Goal: Find specific page/section: Find specific page/section

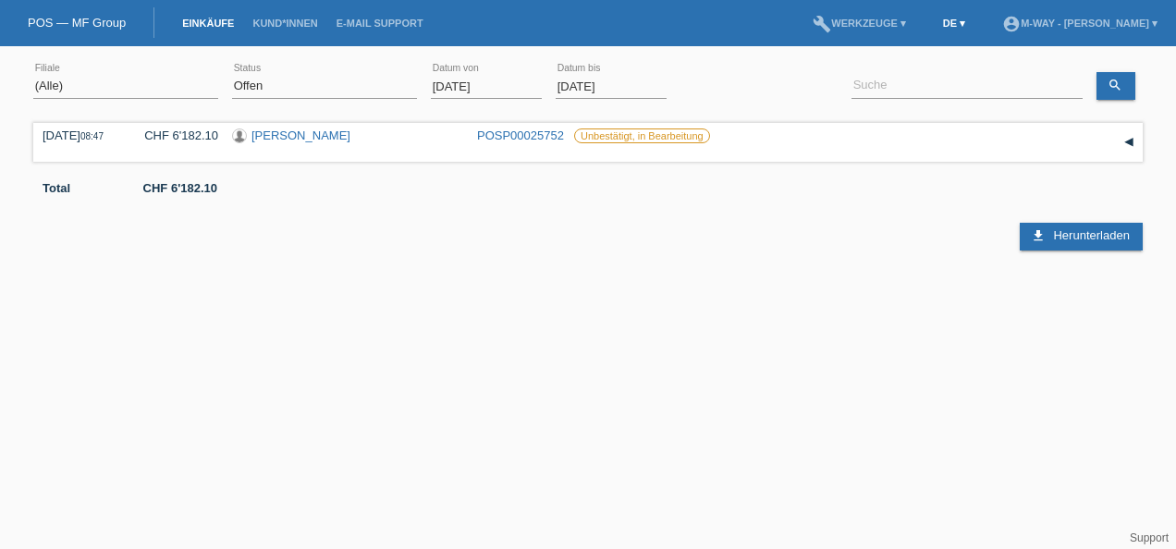
click at [934, 22] on link "DE ▾" at bounding box center [954, 23] width 41 height 11
click at [843, 120] on div "English" at bounding box center [835, 124] width 92 height 26
click at [303, 28] on link "Customers" at bounding box center [296, 23] width 83 height 11
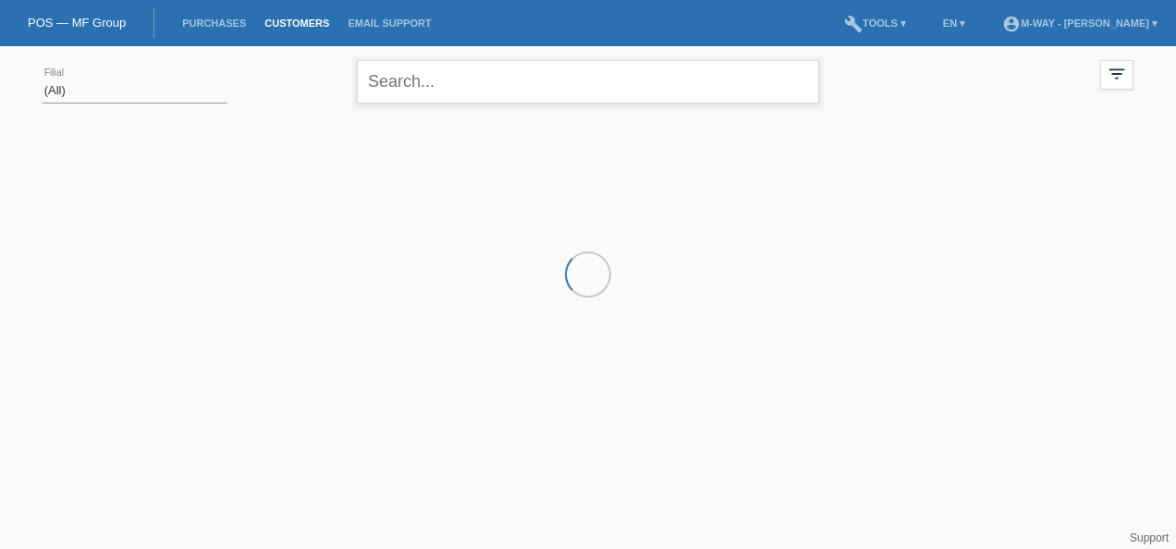
click at [411, 85] on input "text" at bounding box center [588, 81] width 462 height 43
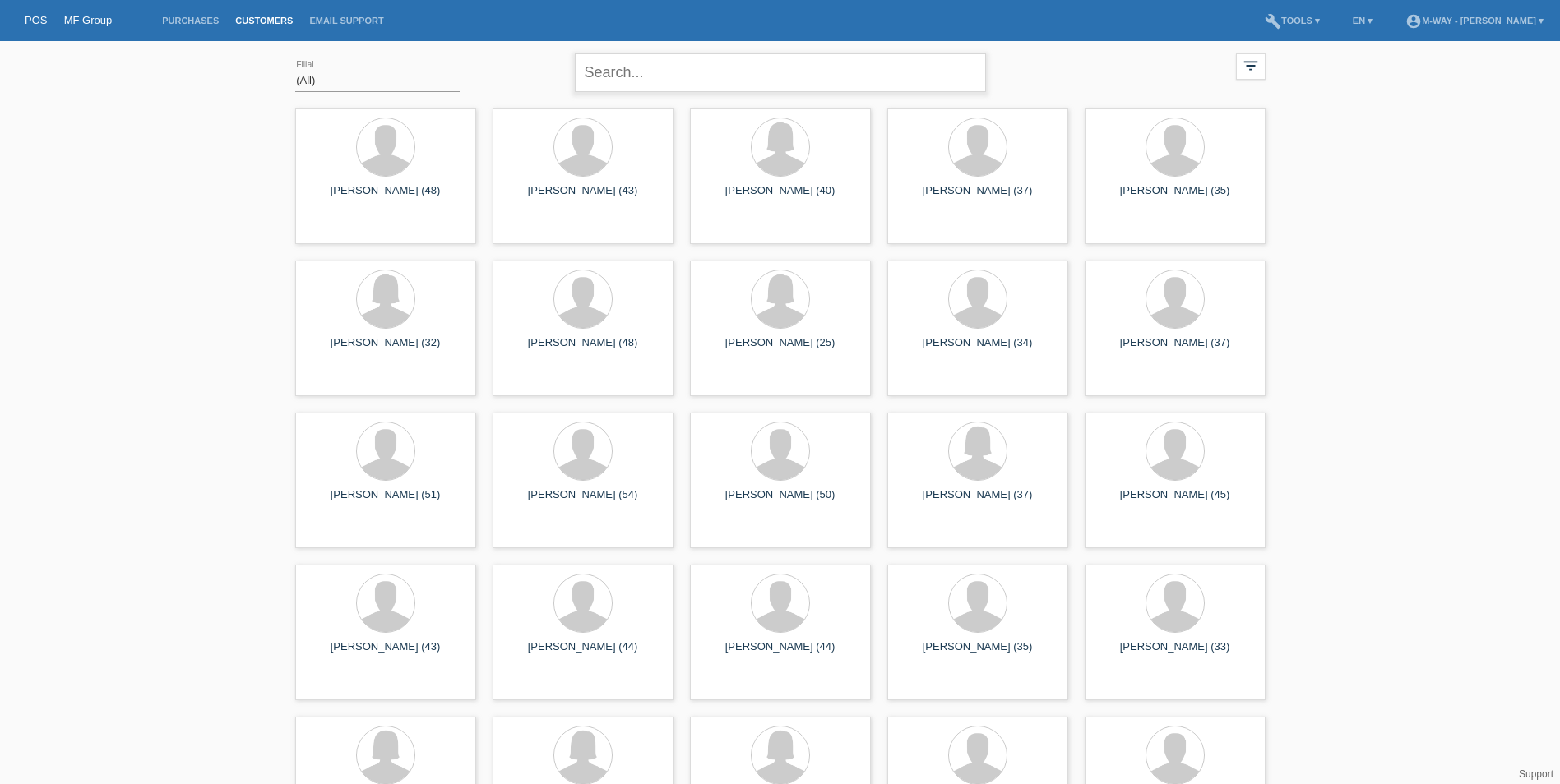
click at [713, 89] on input "text" at bounding box center [780, 72] width 411 height 38
paste input "K990119"
type input "K990119"
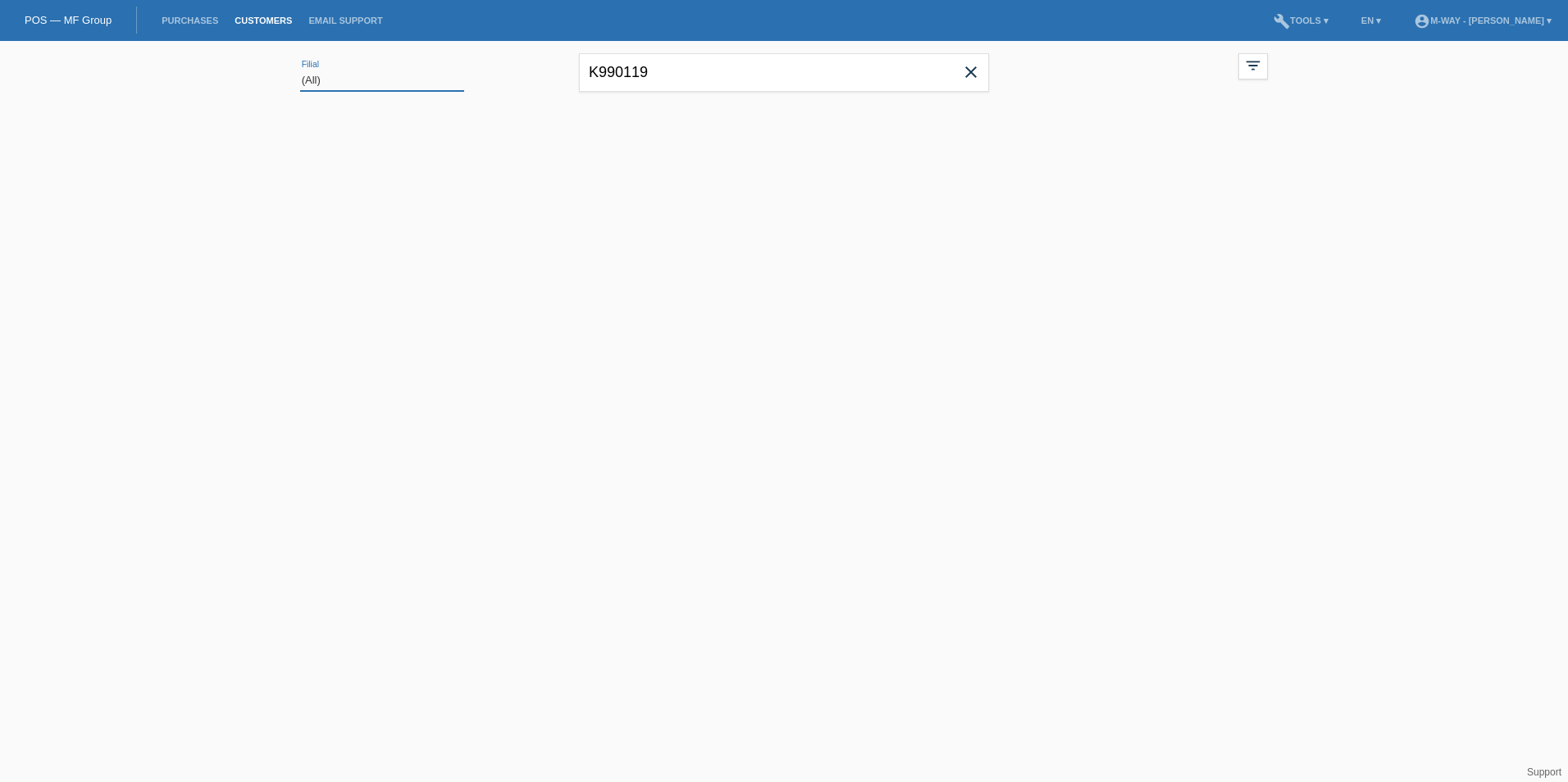
click at [388, 87] on select "(All) Aarau Alexand'Ro Edouard'O Passion Vélo SàRL Basel Bern City Bern Expo Bi…" at bounding box center [381, 81] width 164 height 20
click at [300, 71] on select "(All) Aarau Alexand'Ro Edouard'O Passion Vélo SàRL Basel Bern City Bern Expo Bi…" at bounding box center [381, 81] width 164 height 20
click at [979, 72] on icon "close" at bounding box center [971, 72] width 20 height 20
click at [827, 77] on input "text" at bounding box center [784, 72] width 410 height 38
type input "K990119"
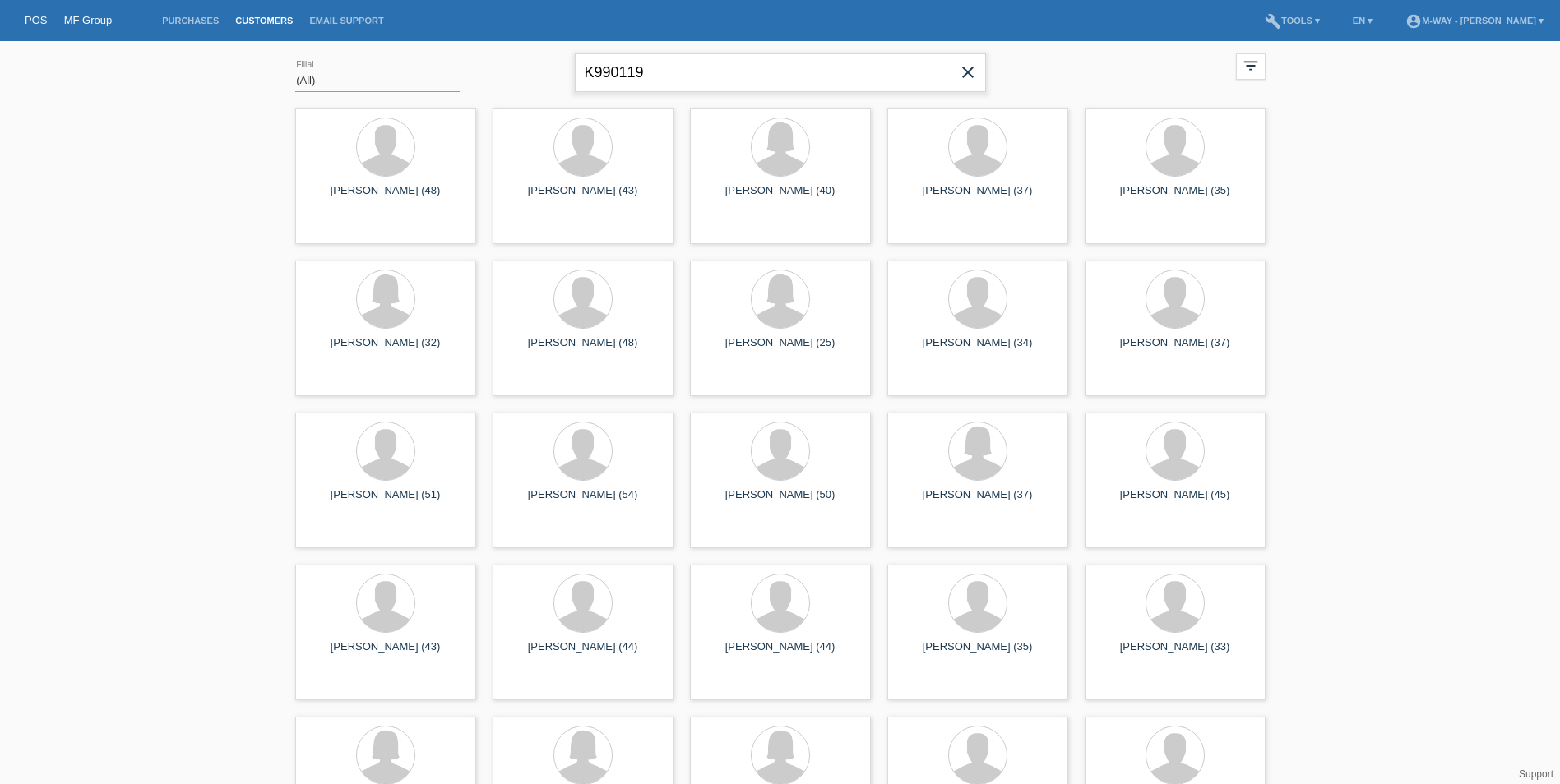
click at [696, 68] on input "K990119" at bounding box center [780, 72] width 411 height 38
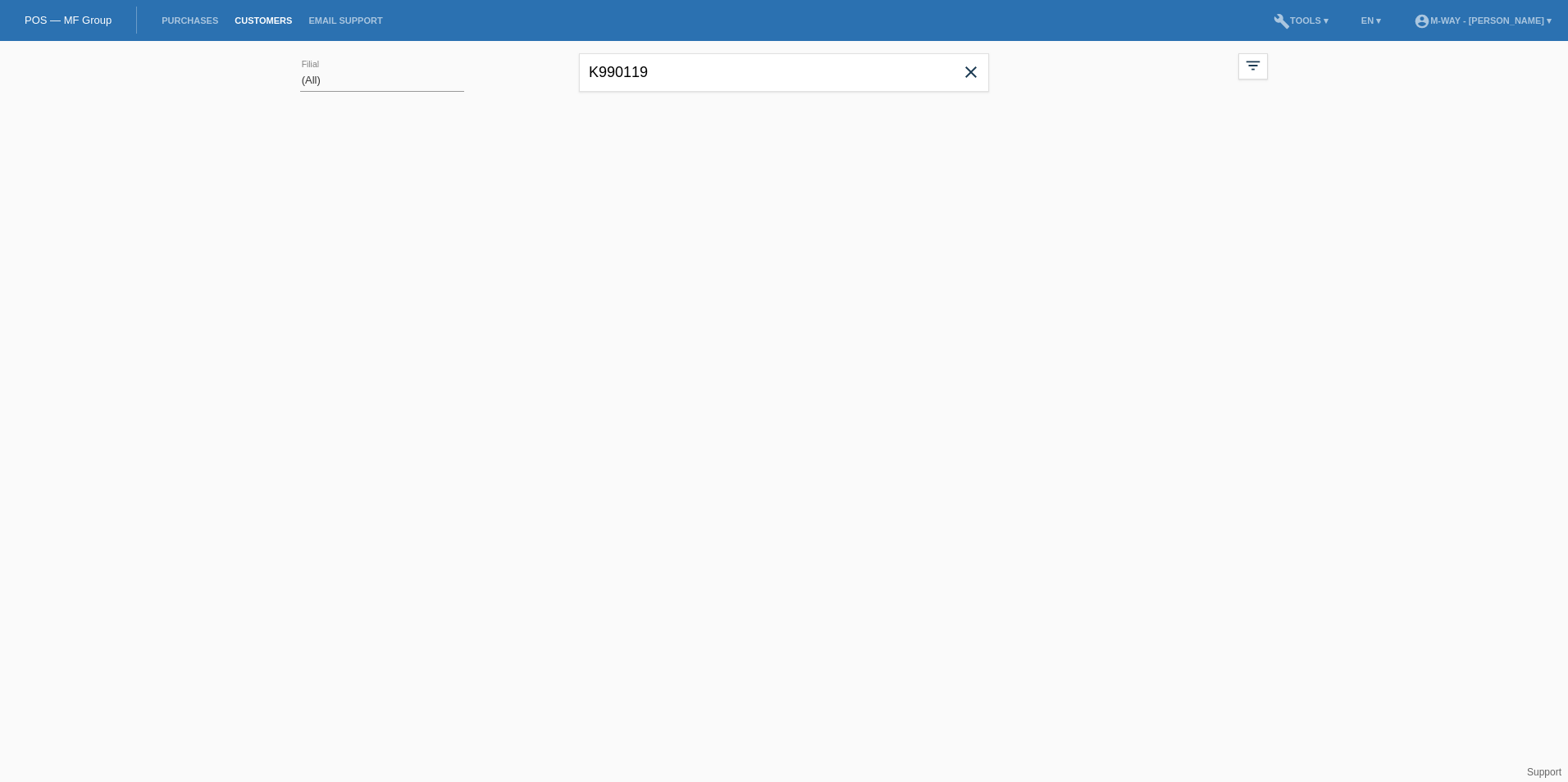
click at [973, 71] on icon "close" at bounding box center [971, 72] width 20 height 20
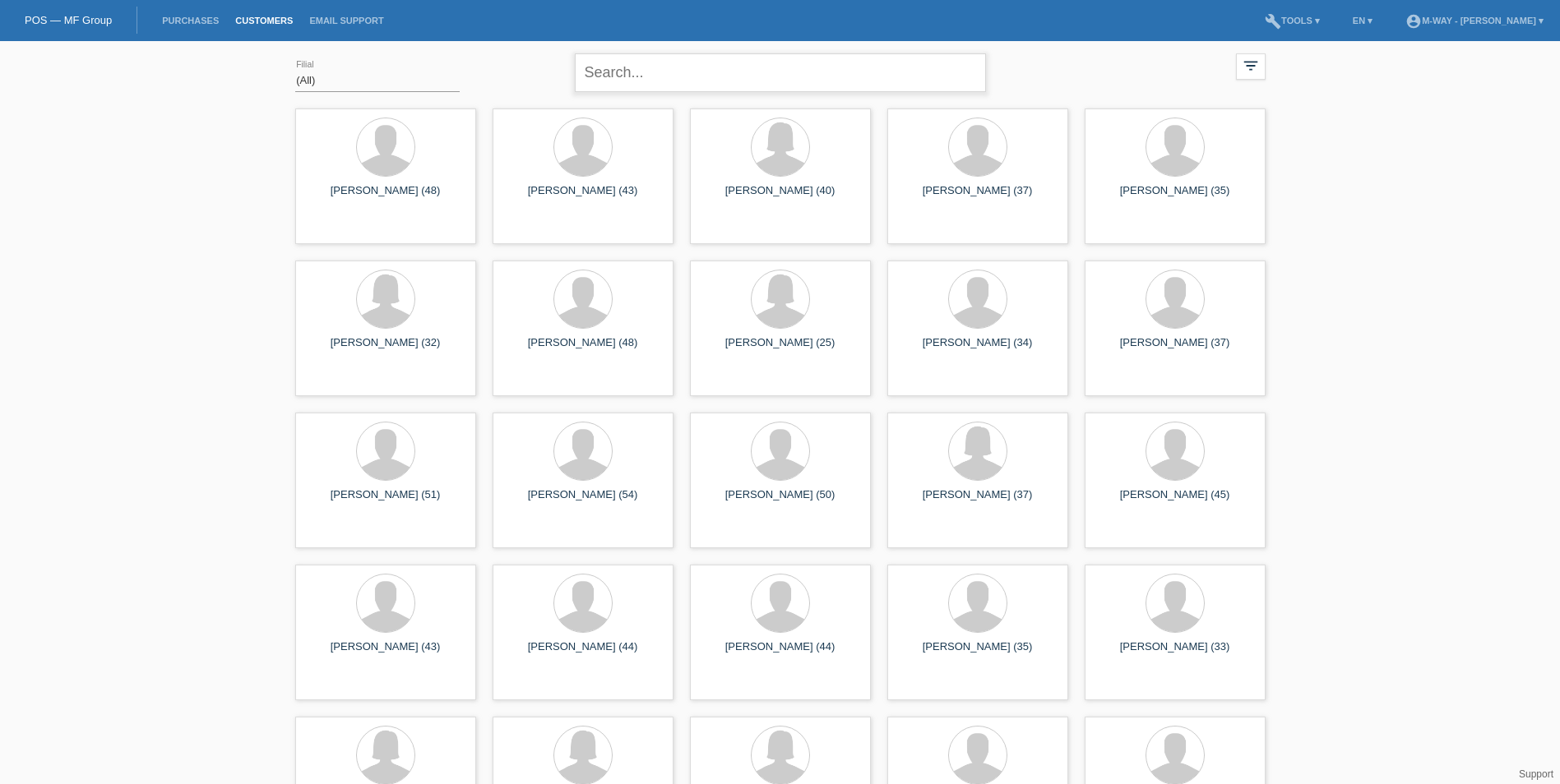
click at [631, 91] on input "text" at bounding box center [780, 72] width 411 height 38
type input "saad rim"
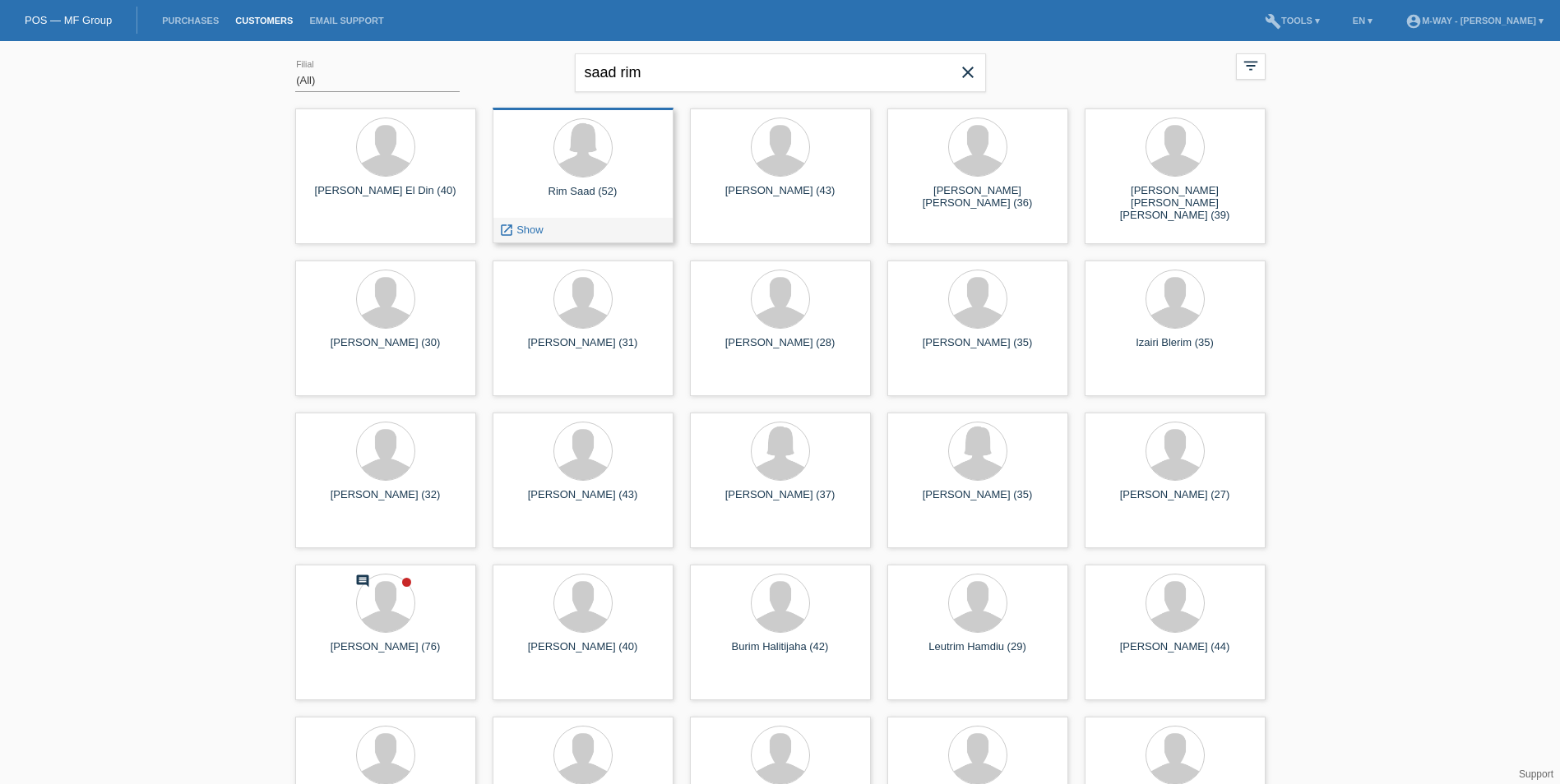
click at [559, 202] on div "Rim Saad (52)" at bounding box center [583, 198] width 155 height 27
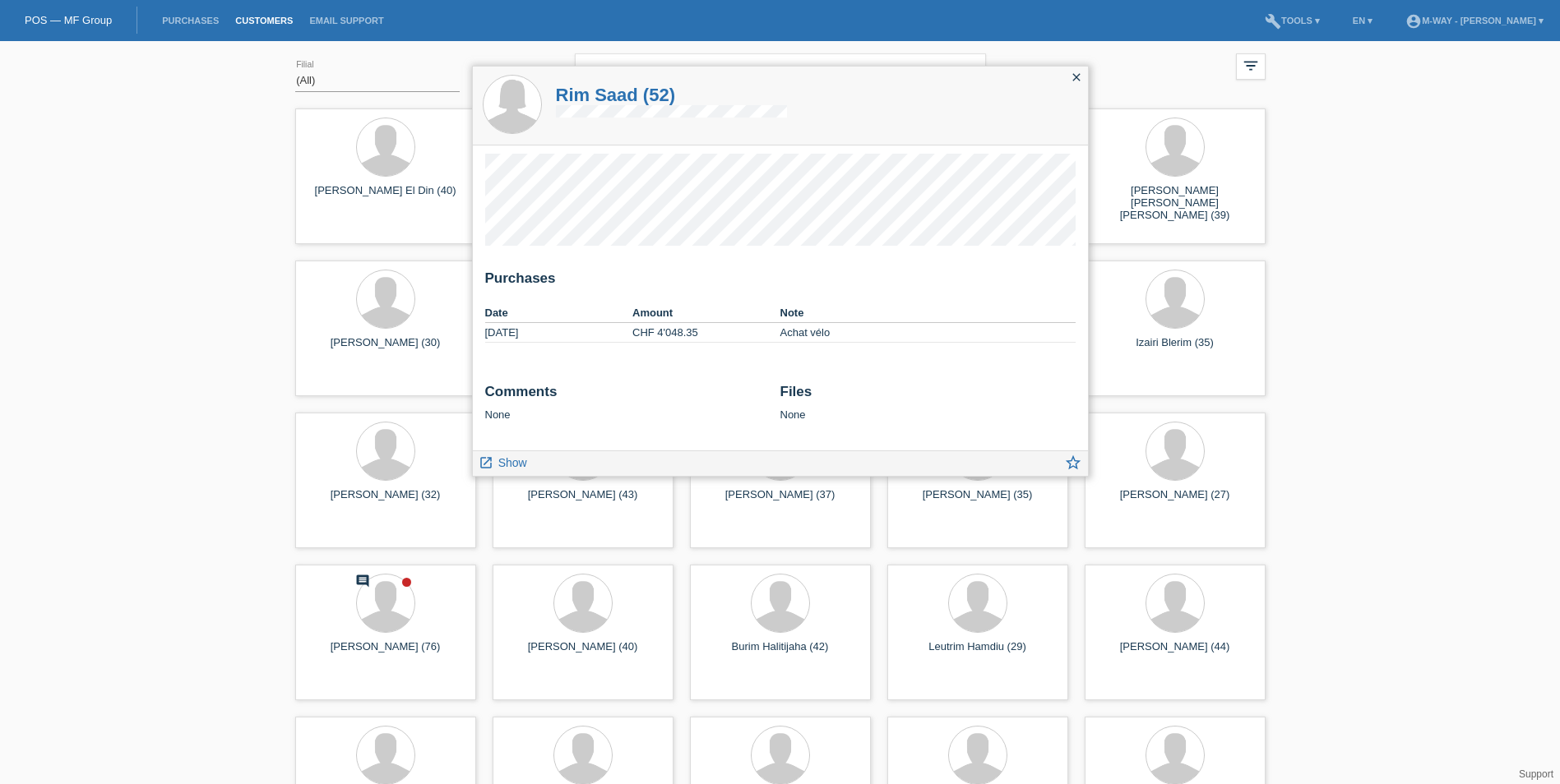
click at [539, 332] on td "[DATE]" at bounding box center [559, 332] width 148 height 20
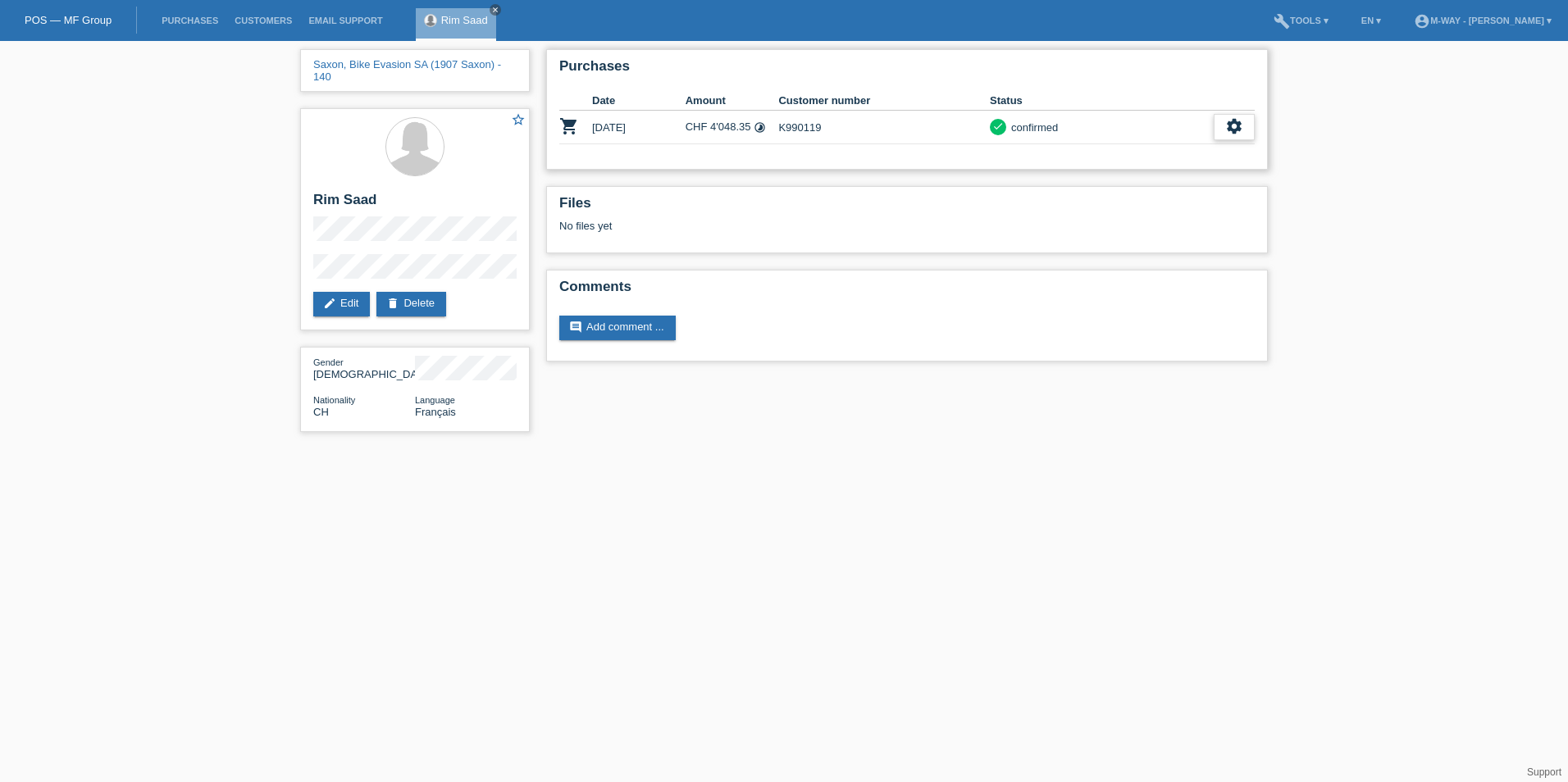
click at [1227, 128] on icon "settings" at bounding box center [1234, 126] width 18 height 18
click at [1227, 203] on span "Download receipt" at bounding box center [1187, 201] width 87 height 20
click at [1231, 125] on icon "settings" at bounding box center [1234, 126] width 18 height 18
click at [1191, 174] on span "Download terms" at bounding box center [1184, 177] width 82 height 20
click at [1227, 125] on icon "settings" at bounding box center [1234, 126] width 18 height 18
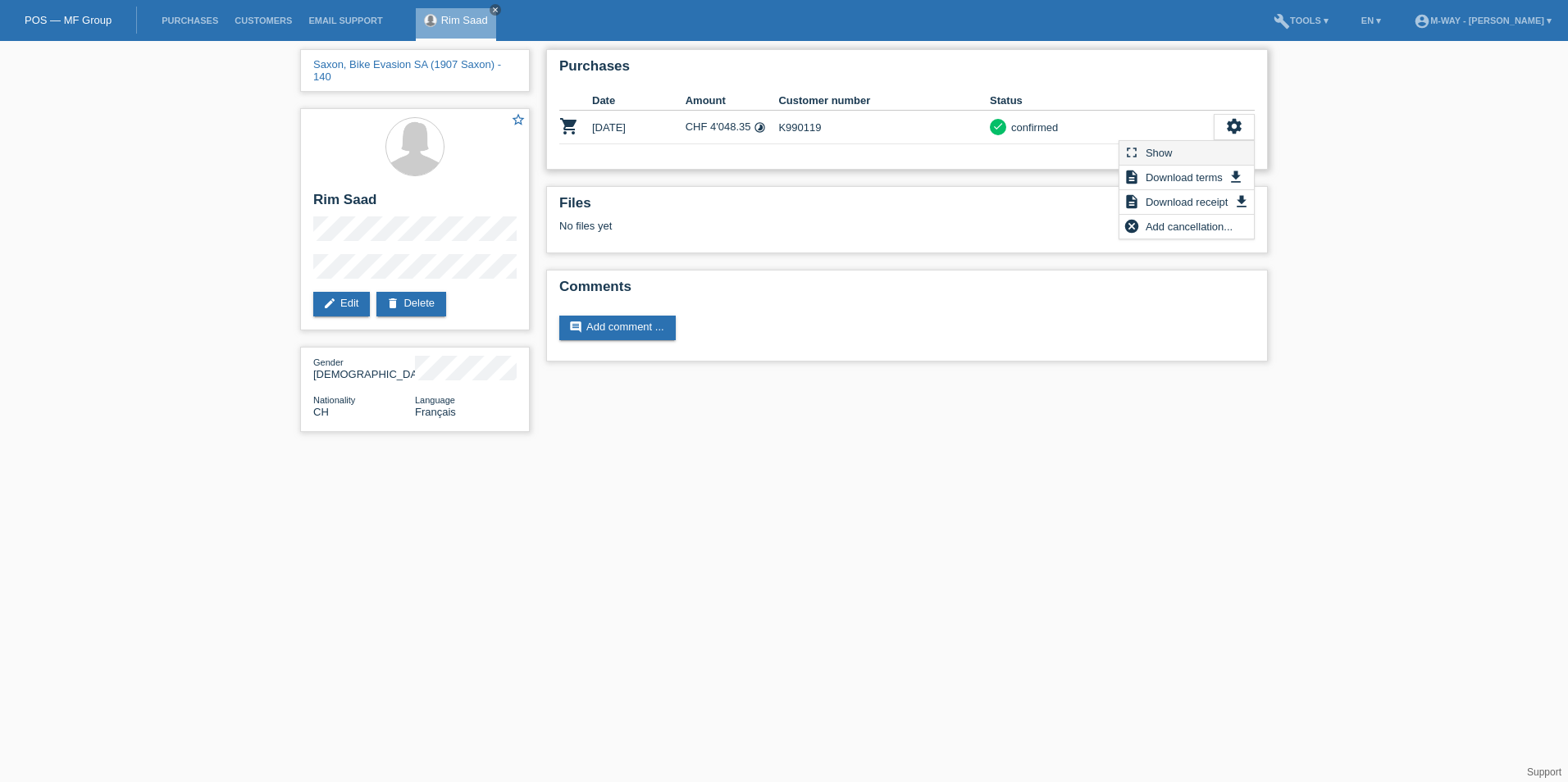
click at [1172, 153] on span "Show" at bounding box center [1159, 152] width 32 height 20
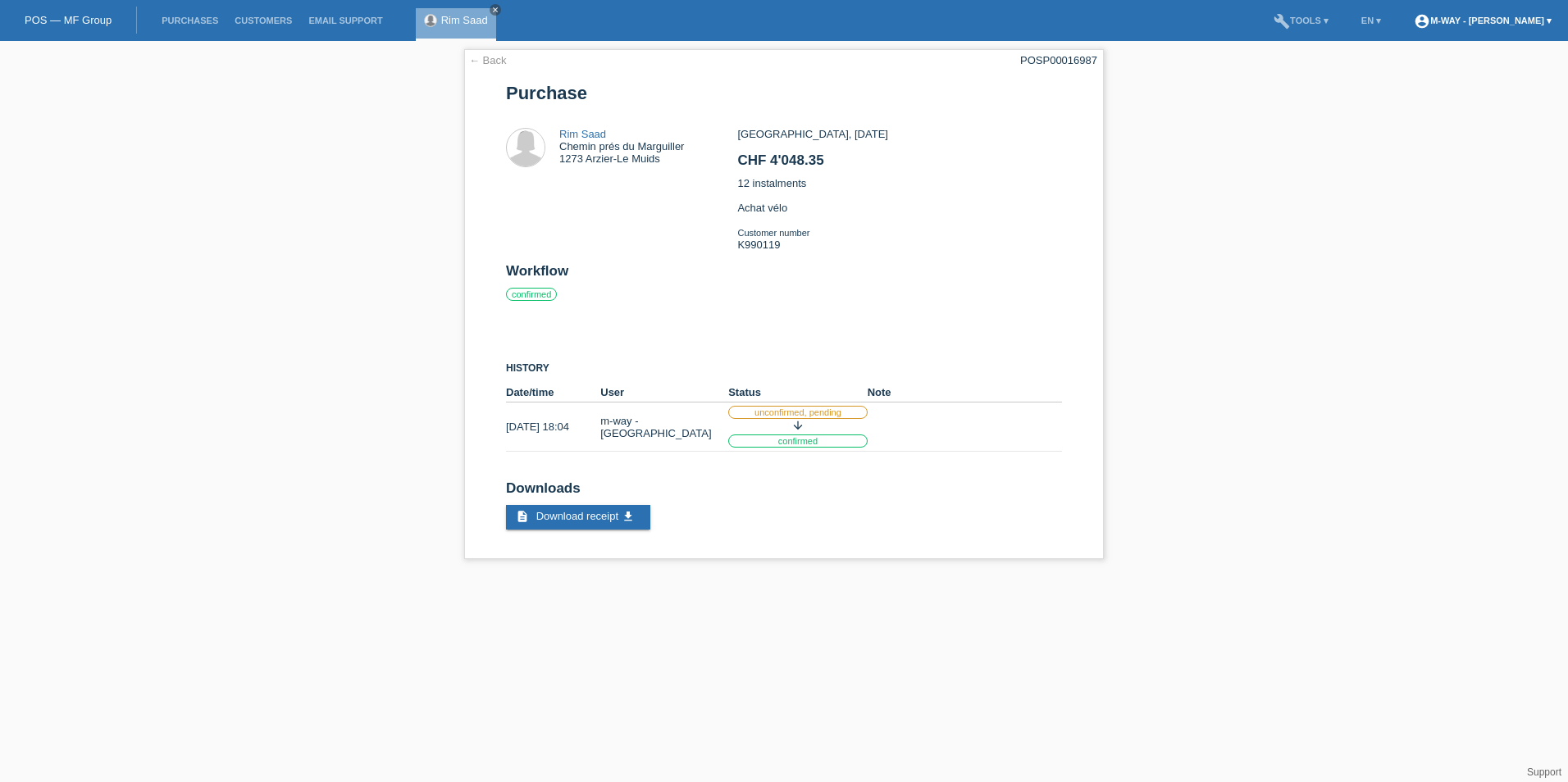
click at [1406, 20] on link "account_circle m-way - [PERSON_NAME] ▾" at bounding box center [1483, 20] width 154 height 10
